Goal: Communication & Community: Connect with others

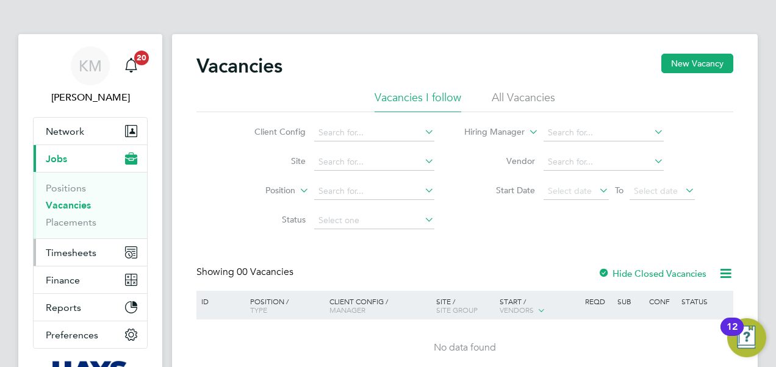
click at [73, 254] on span "Timesheets" at bounding box center [71, 253] width 51 height 12
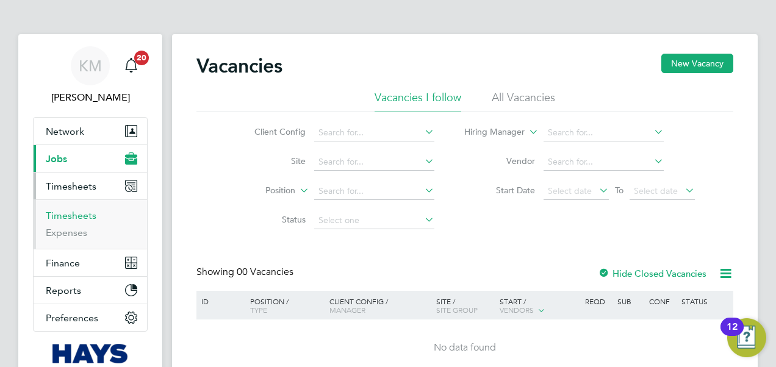
click at [73, 215] on link "Timesheets" at bounding box center [71, 216] width 51 height 12
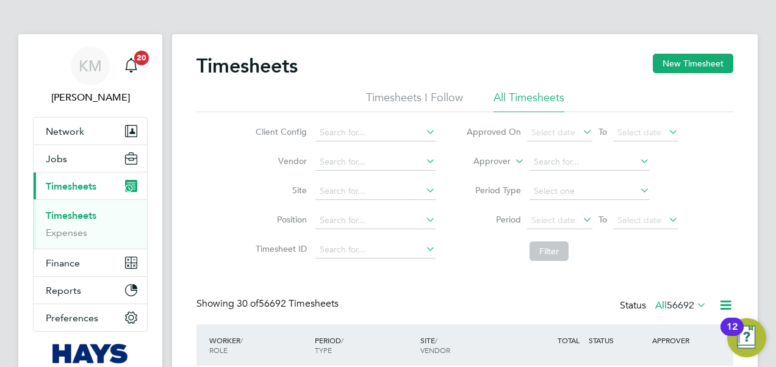
click at [512, 159] on icon at bounding box center [512, 157] width 0 height 11
click at [497, 174] on li "Worker" at bounding box center [481, 176] width 60 height 16
click at [567, 162] on input at bounding box center [589, 162] width 120 height 17
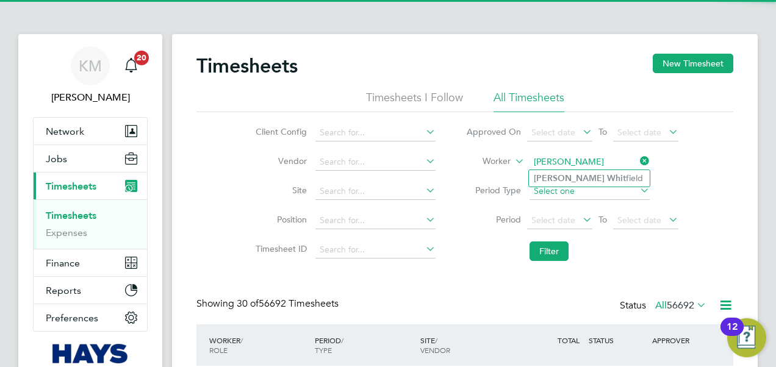
drag, startPoint x: 565, startPoint y: 174, endPoint x: 568, endPoint y: 190, distance: 16.2
click at [565, 172] on li "[PERSON_NAME] field" at bounding box center [589, 178] width 121 height 16
type input "[PERSON_NAME]"
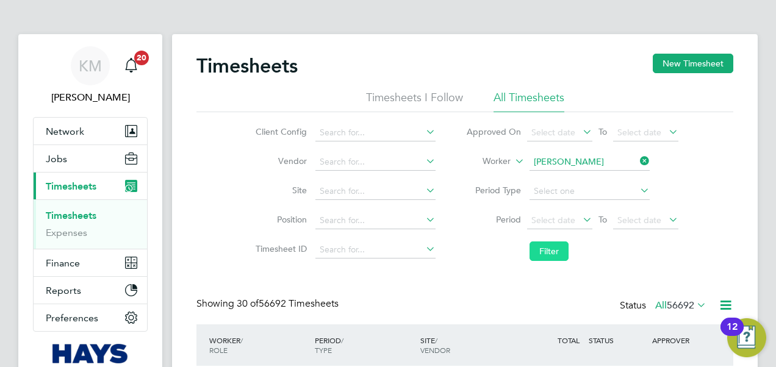
click at [550, 251] on button "Filter" at bounding box center [548, 252] width 39 height 20
click at [50, 159] on span "Jobs" at bounding box center [56, 159] width 21 height 12
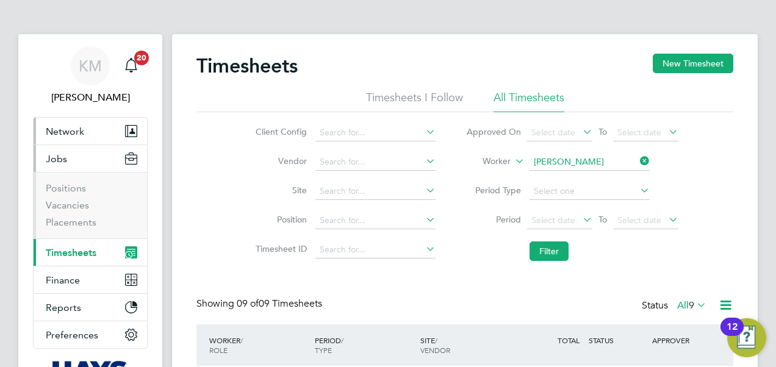
click at [56, 131] on span "Network" at bounding box center [65, 132] width 38 height 12
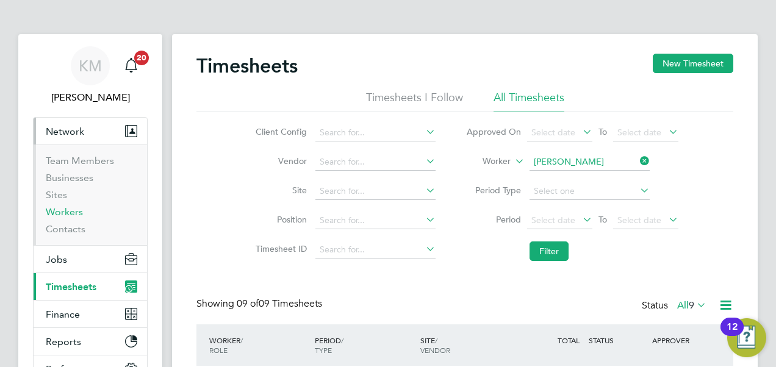
click at [64, 213] on link "Workers" at bounding box center [64, 212] width 37 height 12
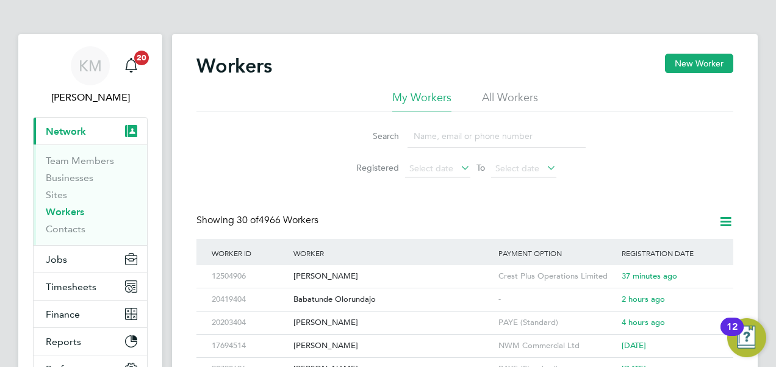
click at [532, 95] on li "All Workers" at bounding box center [510, 101] width 56 height 22
click at [461, 138] on input at bounding box center [496, 136] width 178 height 24
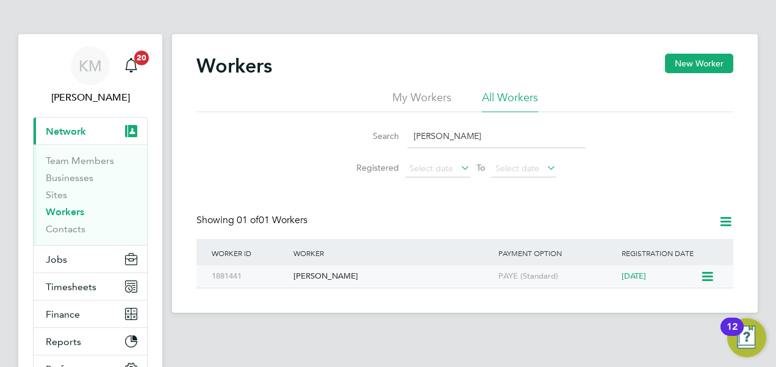
type input "[PERSON_NAME]"
click at [328, 277] on div "[PERSON_NAME]" at bounding box center [392, 276] width 205 height 23
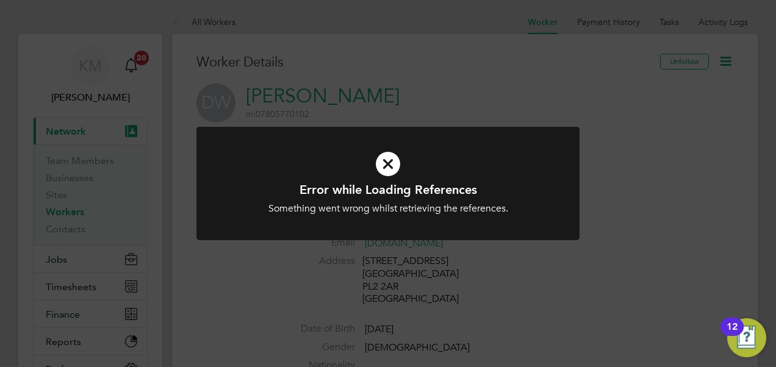
click at [476, 99] on div "Error while Loading References Something went wrong whilst retrieving the refer…" at bounding box center [388, 183] width 776 height 367
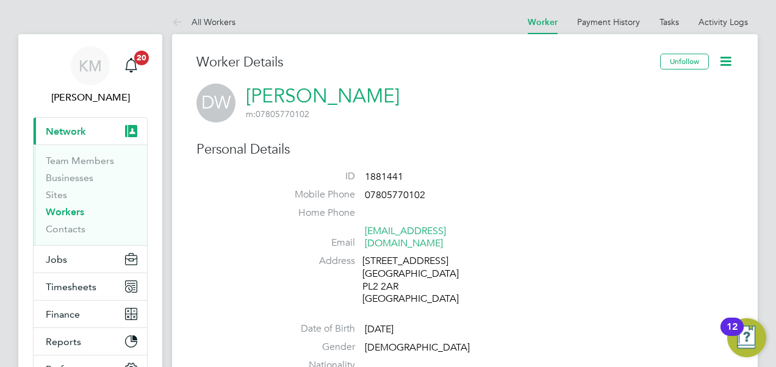
click at [726, 57] on icon at bounding box center [725, 61] width 15 height 15
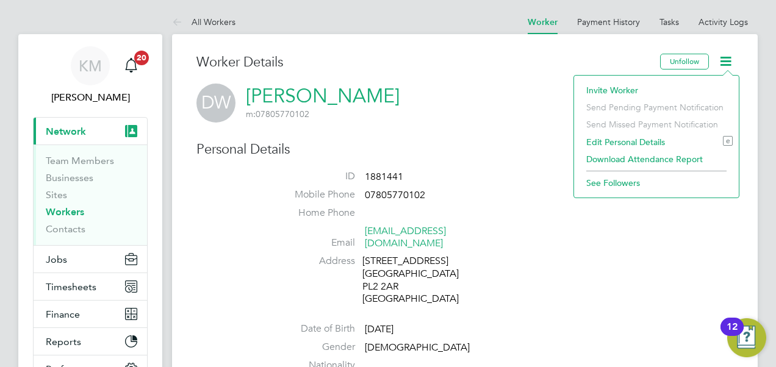
click at [619, 87] on li "Invite Worker" at bounding box center [656, 90] width 152 height 17
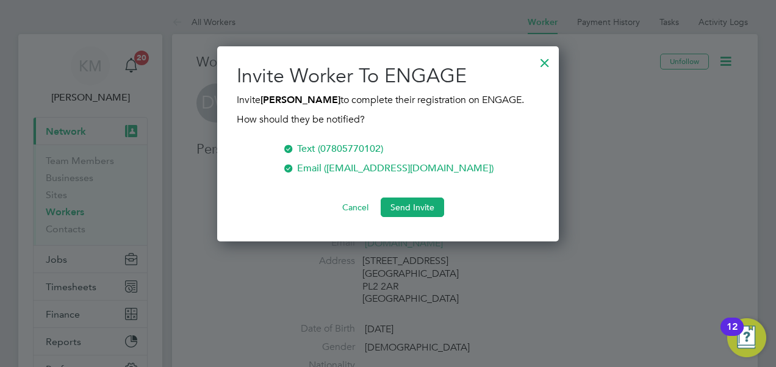
scroll to position [195, 342]
click at [411, 206] on button "Send Invite" at bounding box center [412, 208] width 63 height 20
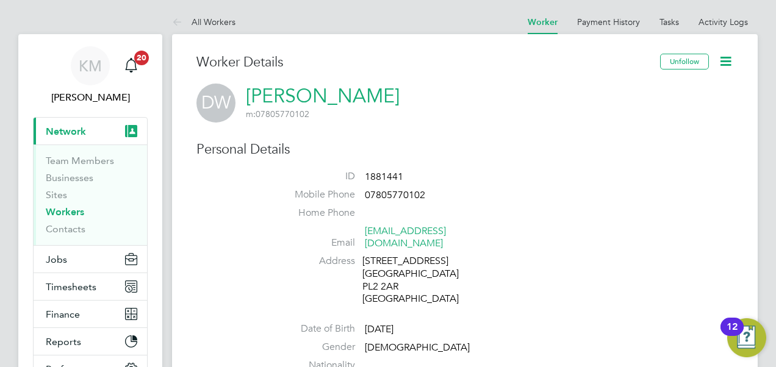
click at [518, 68] on h3 "Worker Details" at bounding box center [428, 63] width 464 height 18
